Goal: Find contact information: Find contact information

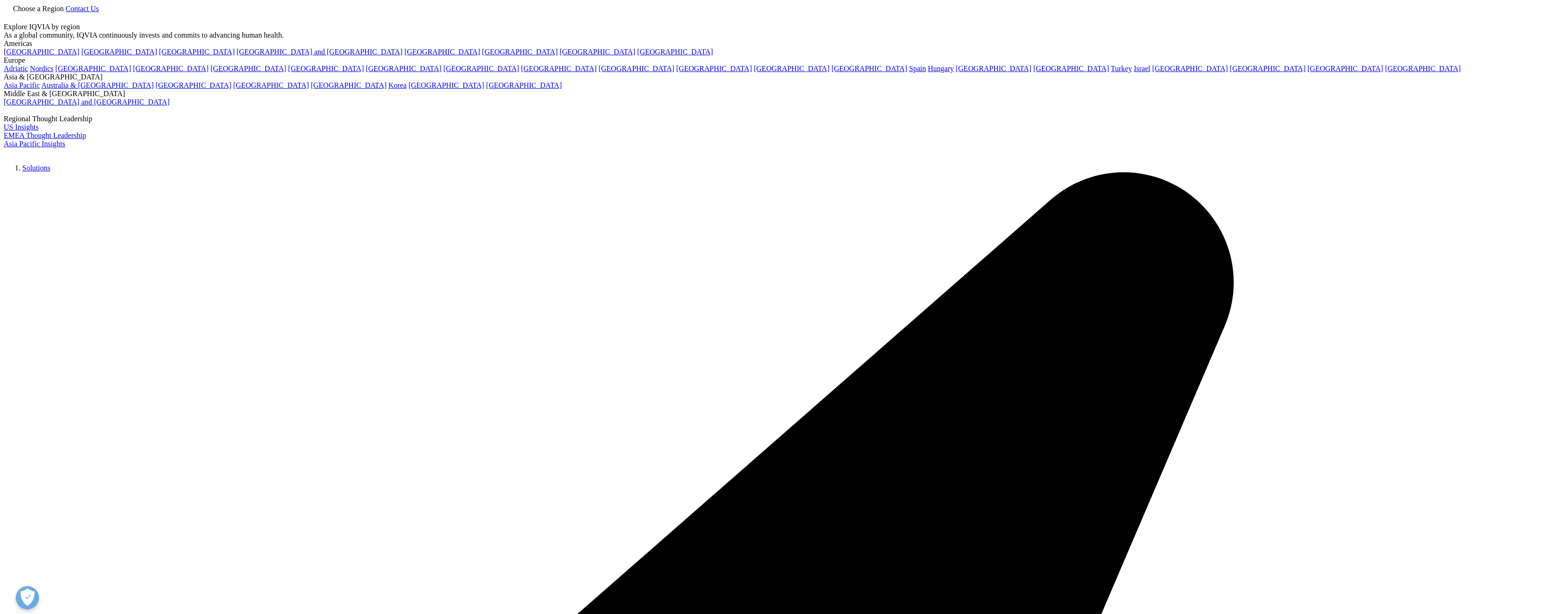
click at [99, 12] on link "Contact Us" at bounding box center [82, 9] width 33 height 8
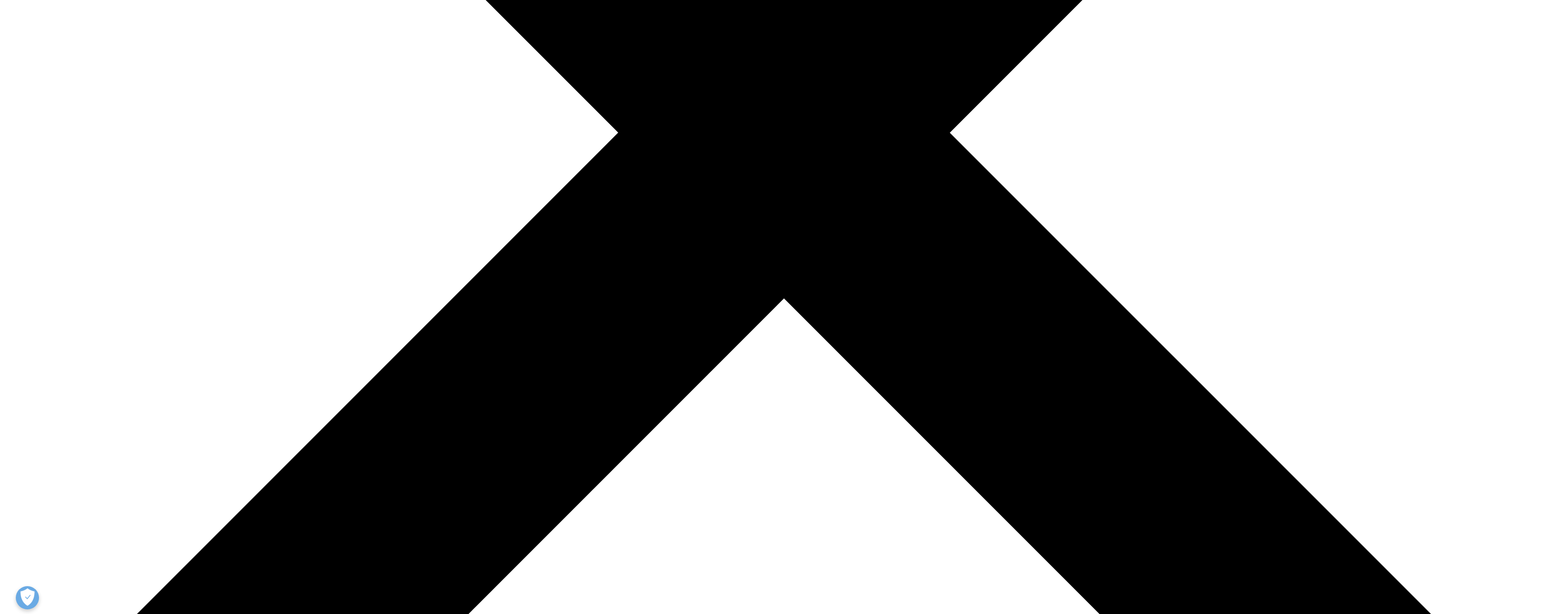
scroll to position [667, 0]
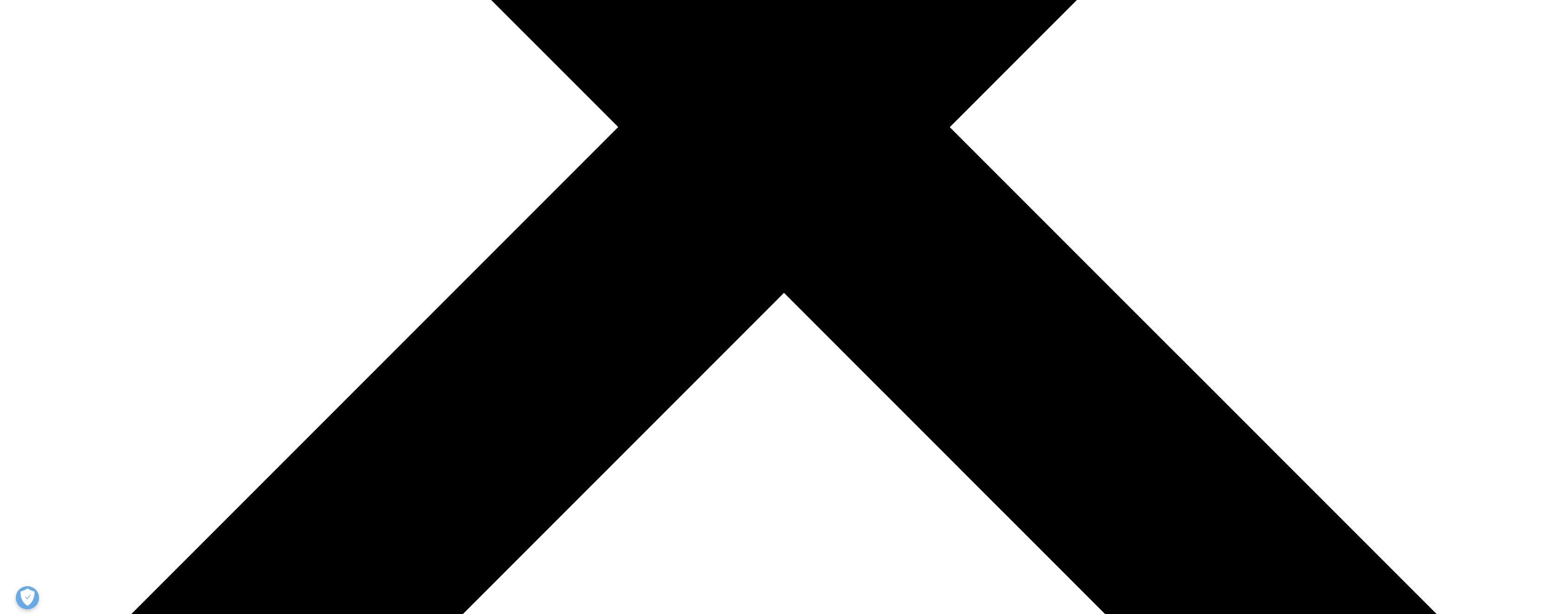
drag, startPoint x: 775, startPoint y: 314, endPoint x: 706, endPoint y: 317, distance: 69.1
copy p "Level [STREET_ADDRESS][PERSON_NAME]"
drag, startPoint x: 744, startPoint y: 324, endPoint x: 706, endPoint y: 323, distance: 38.0
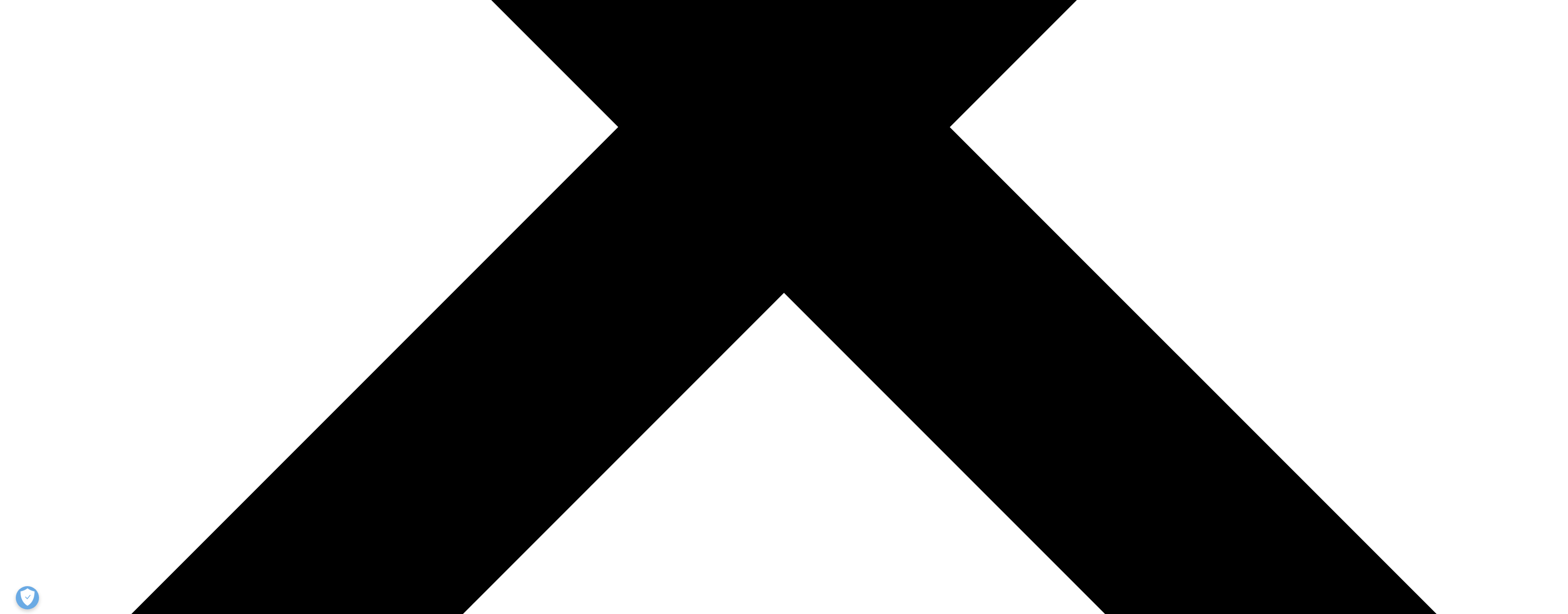
copy p "[GEOGRAPHIC_DATA]"
